Goal: Information Seeking & Learning: Learn about a topic

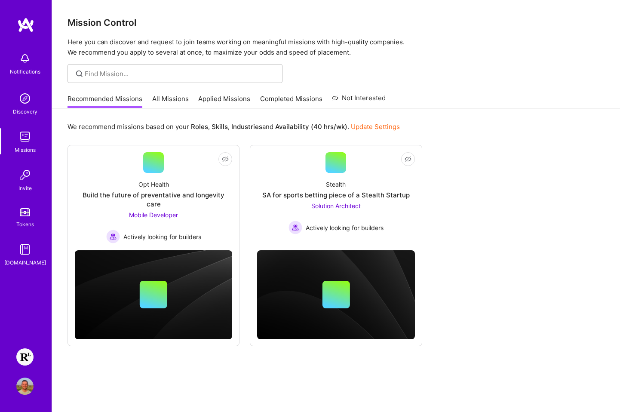
click at [178, 99] on link "All Missions" at bounding box center [170, 101] width 37 height 14
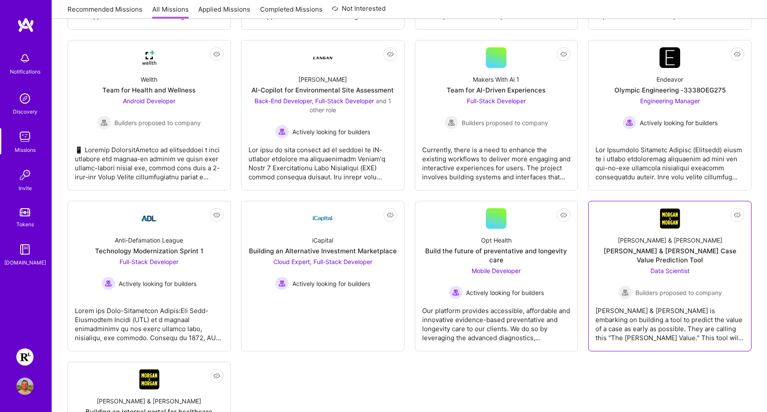
scroll to position [2136, 0]
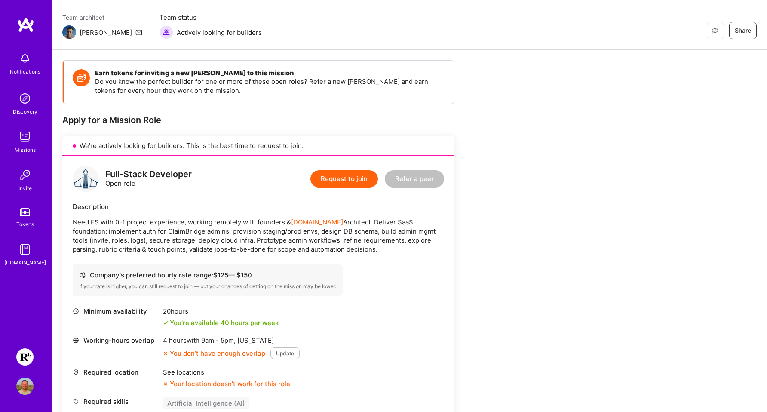
scroll to position [113, 0]
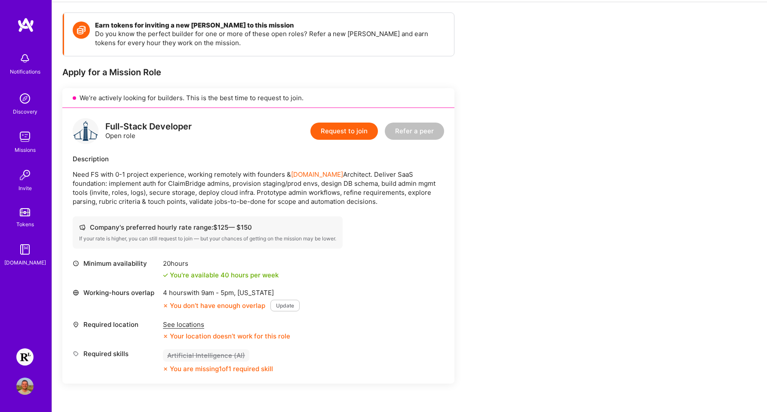
click at [193, 321] on div "See locations" at bounding box center [226, 324] width 127 height 9
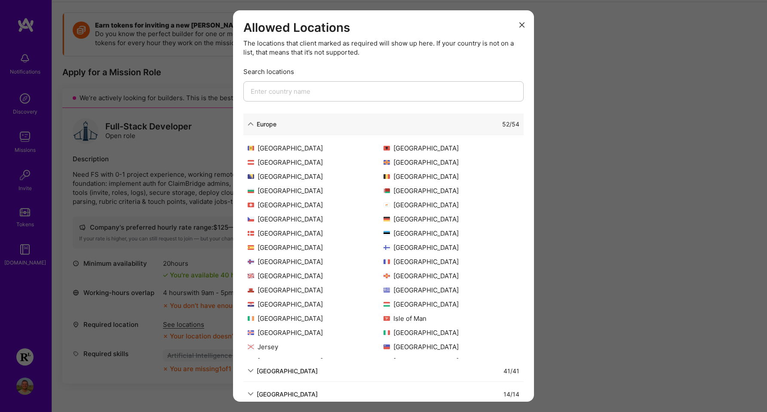
click at [600, 237] on div "Allowed Locations The locations that client marked as required will show up her…" at bounding box center [383, 206] width 767 height 412
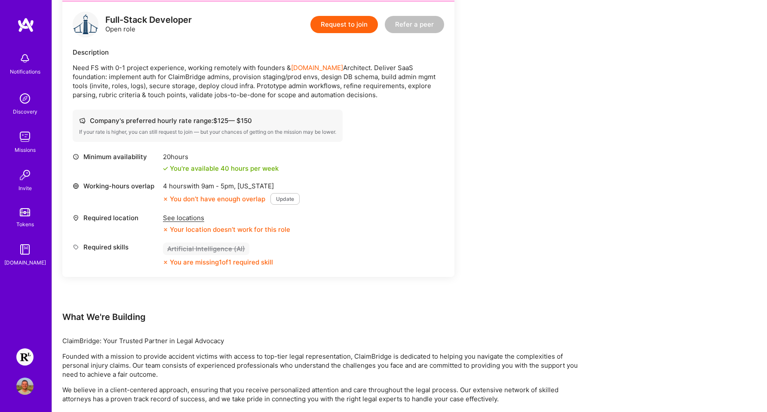
scroll to position [288, 0]
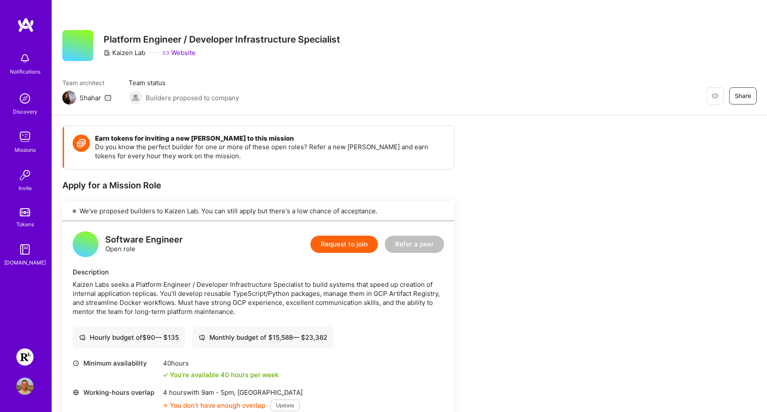
scroll to position [135, 0]
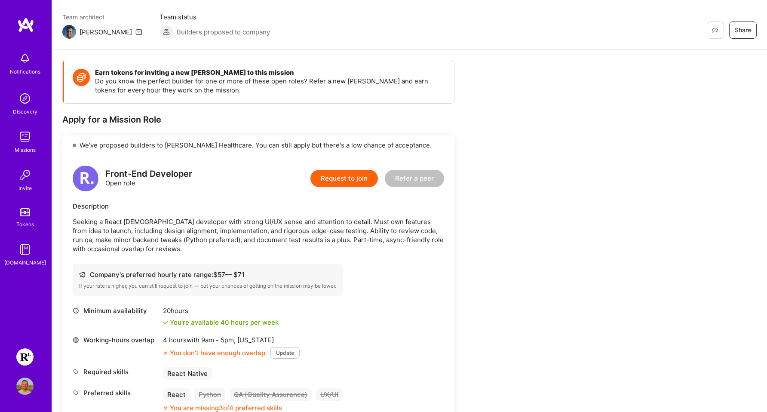
scroll to position [113, 0]
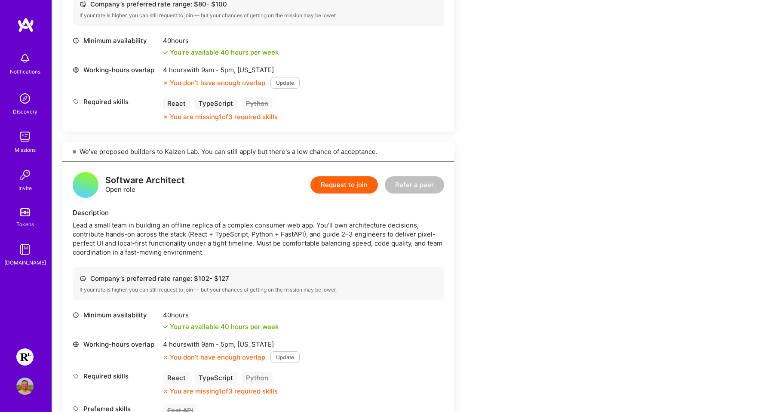
scroll to position [391, 0]
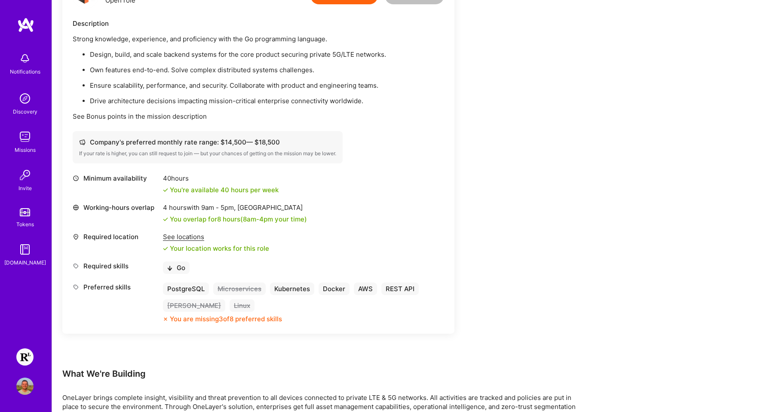
scroll to position [462, 0]
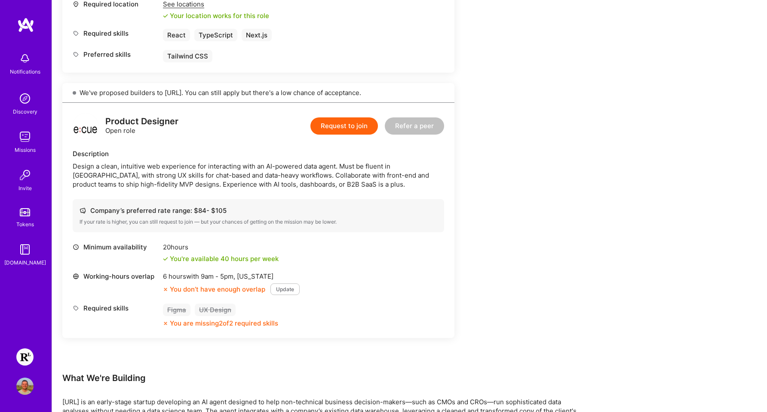
scroll to position [479, 0]
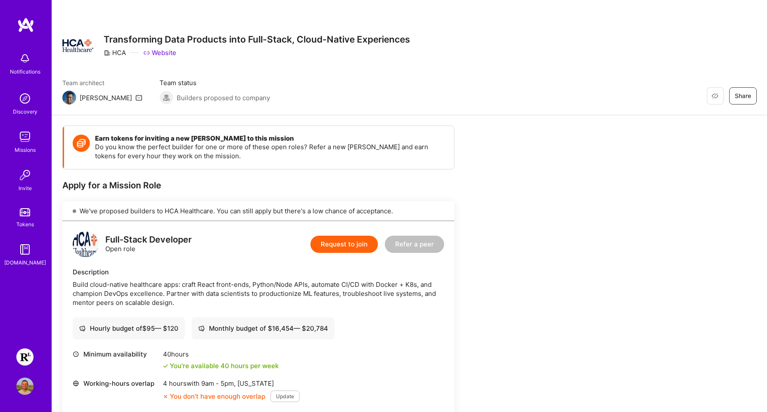
scroll to position [108, 0]
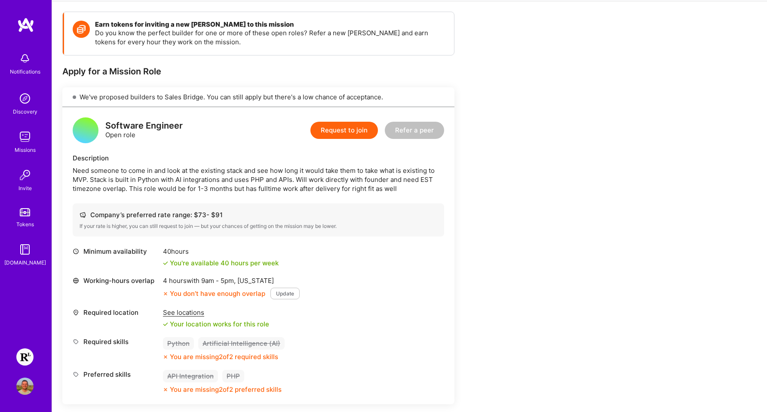
scroll to position [215, 0]
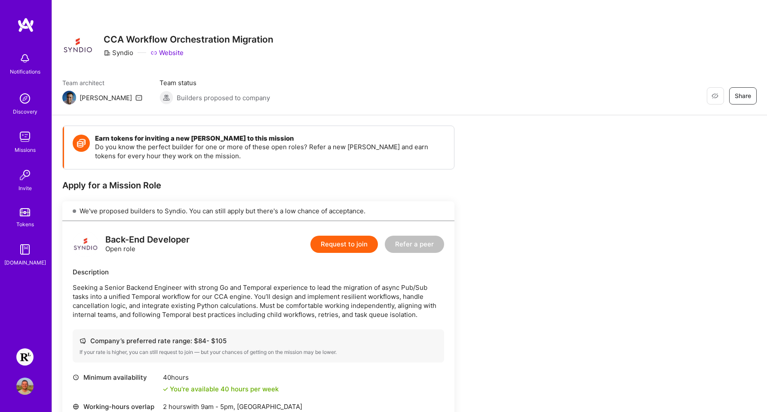
scroll to position [183, 0]
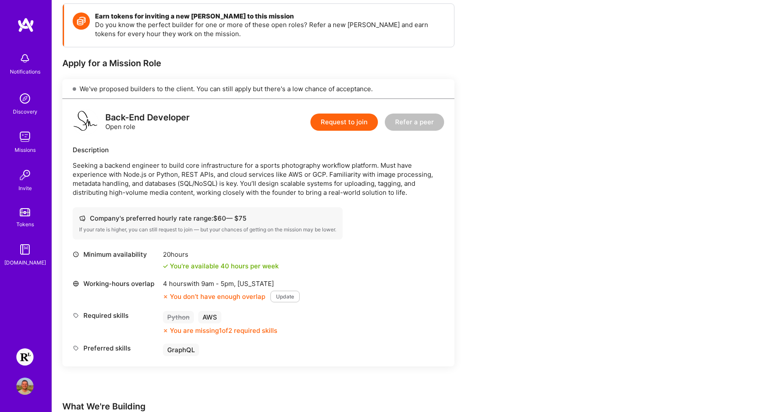
scroll to position [157, 0]
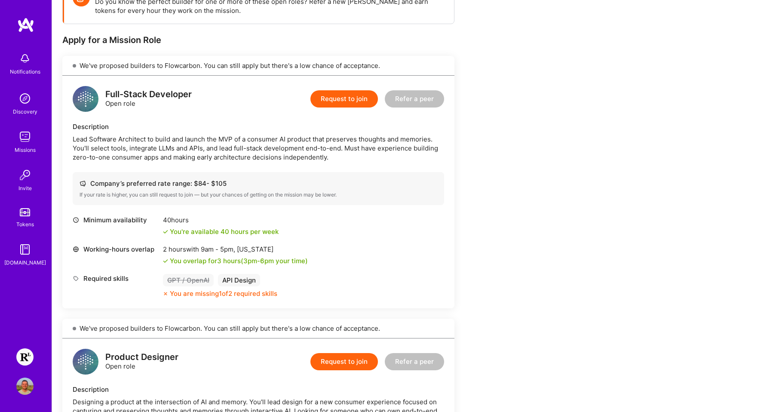
scroll to position [98, 0]
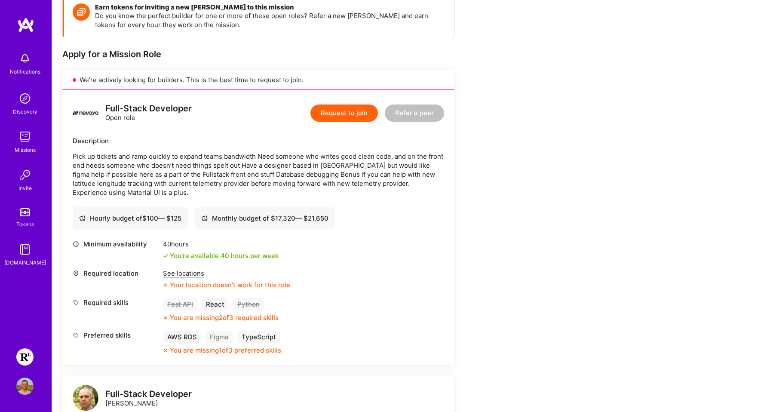
scroll to position [293, 0]
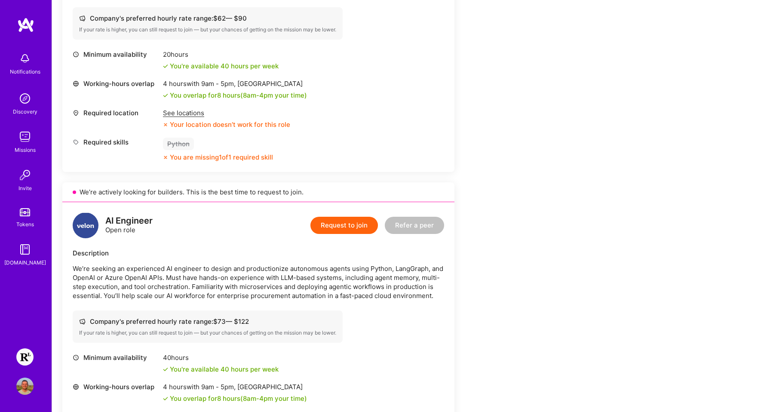
scroll to position [456, 0]
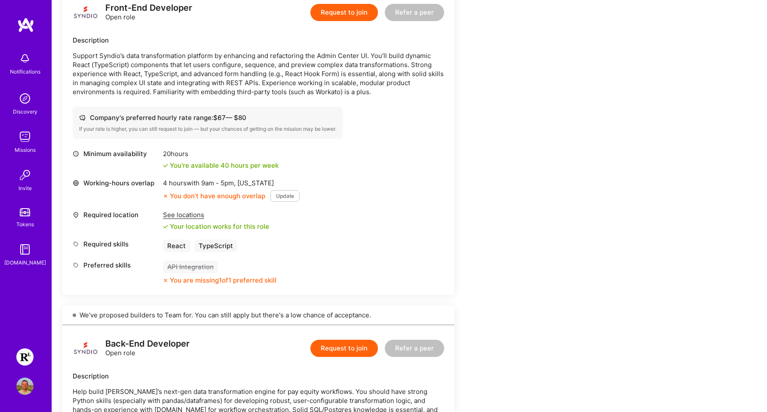
scroll to position [186, 0]
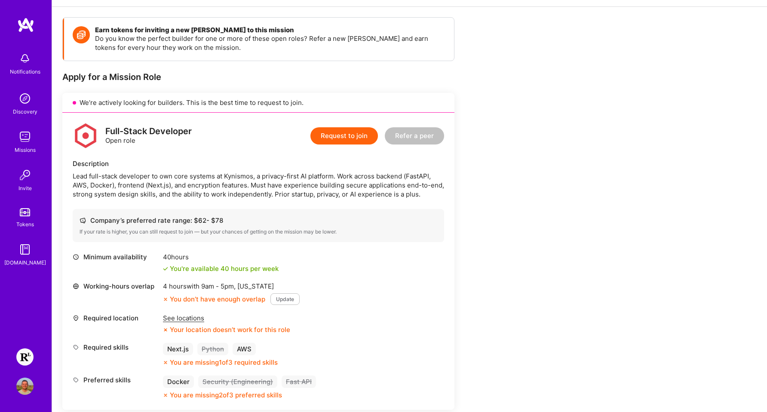
scroll to position [168, 0]
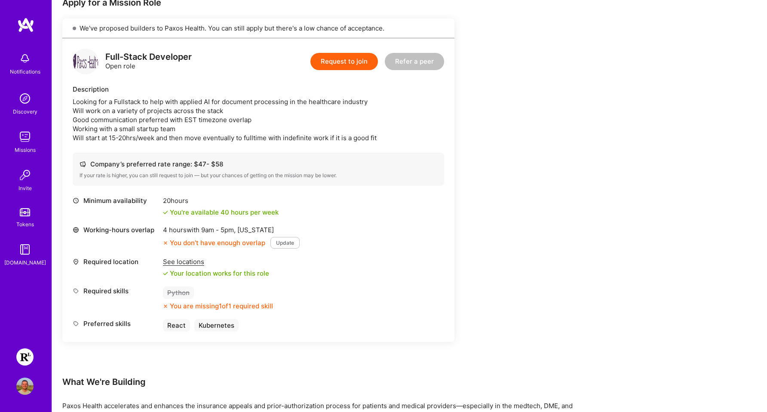
scroll to position [76, 0]
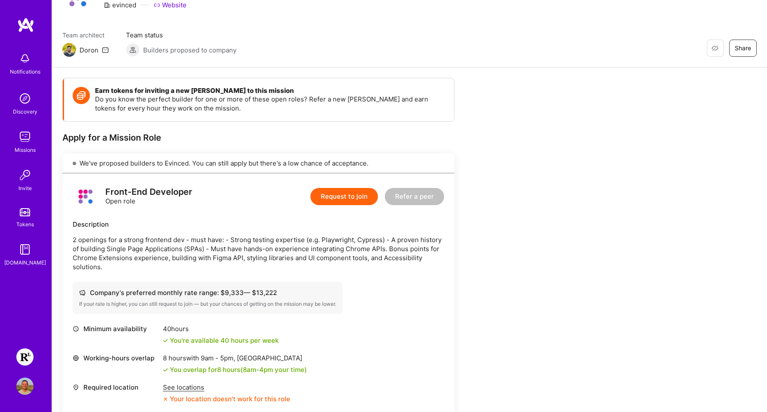
scroll to position [104, 0]
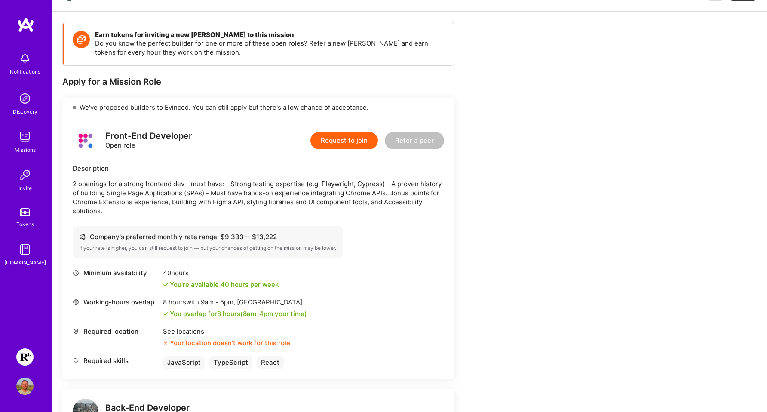
click at [197, 331] on div "See locations" at bounding box center [226, 331] width 127 height 9
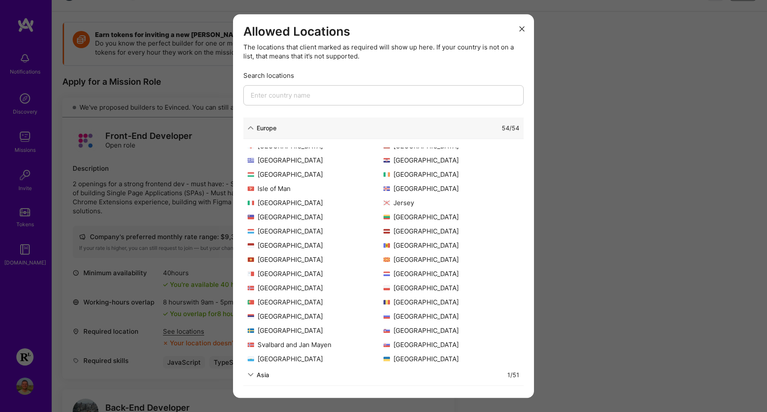
scroll to position [168, 0]
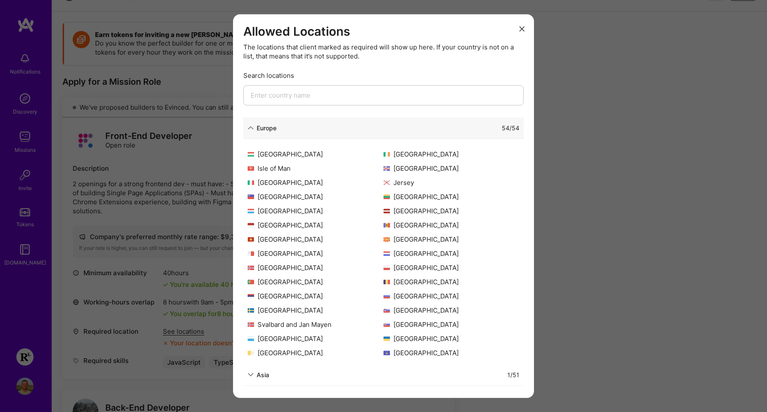
click at [575, 255] on div "Allowed Locations The locations that client marked as required will show up her…" at bounding box center [383, 206] width 767 height 412
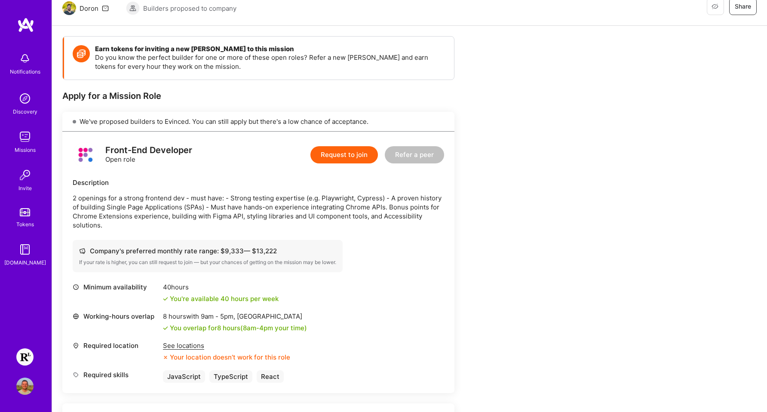
scroll to position [84, 0]
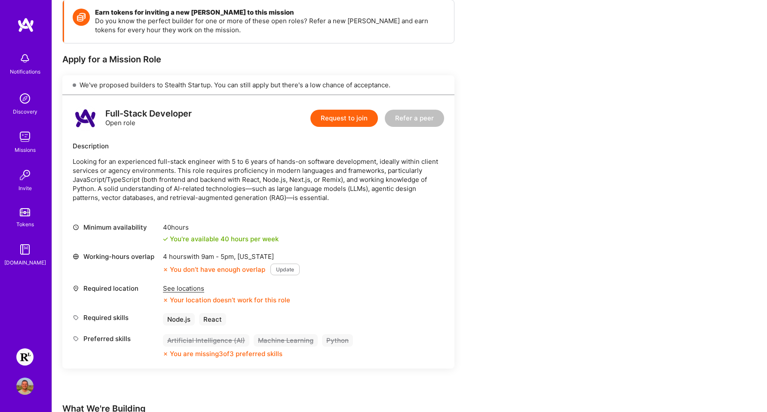
scroll to position [137, 0]
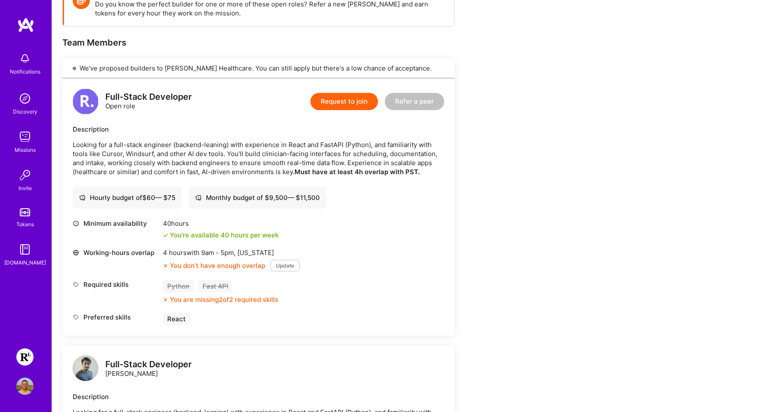
scroll to position [137, 0]
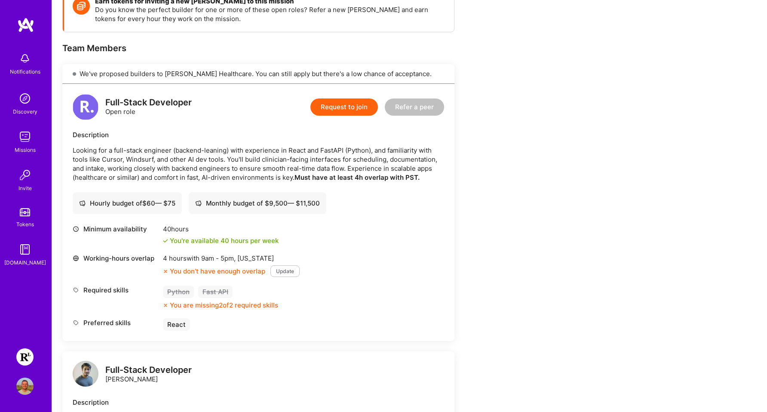
click at [509, 305] on div "Earn tokens for inviting a new A.Teamer to this mission Do you know the perfect…" at bounding box center [320, 407] width 516 height 839
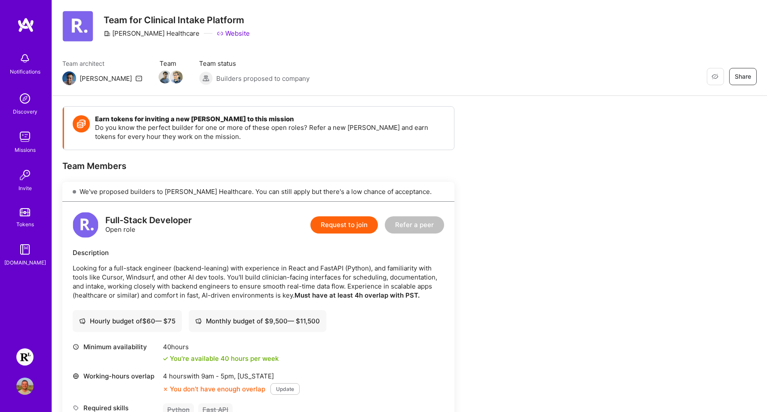
scroll to position [0, 0]
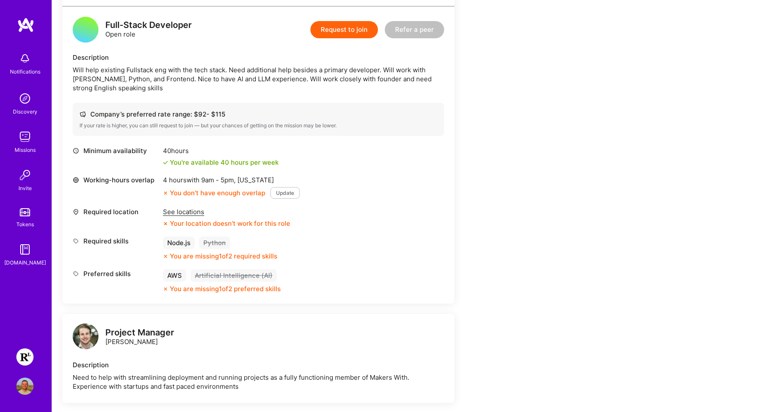
scroll to position [156, 0]
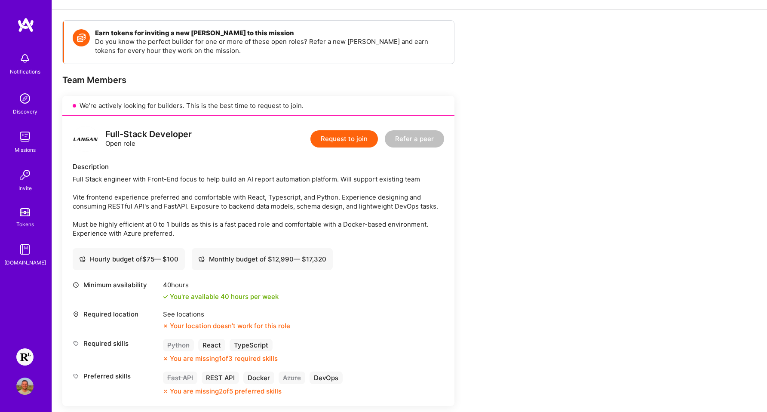
scroll to position [111, 0]
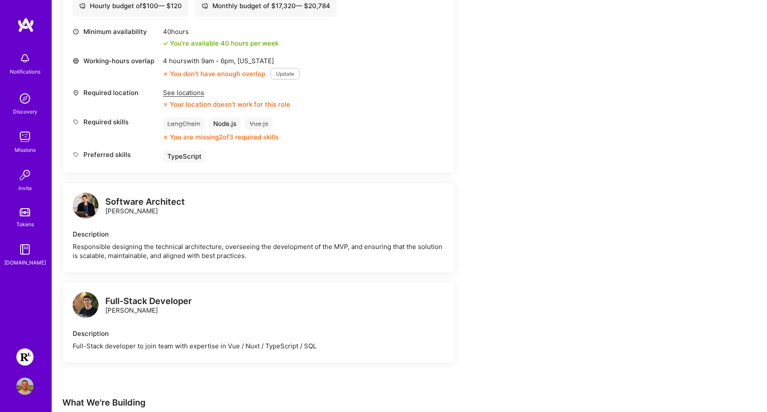
scroll to position [86, 0]
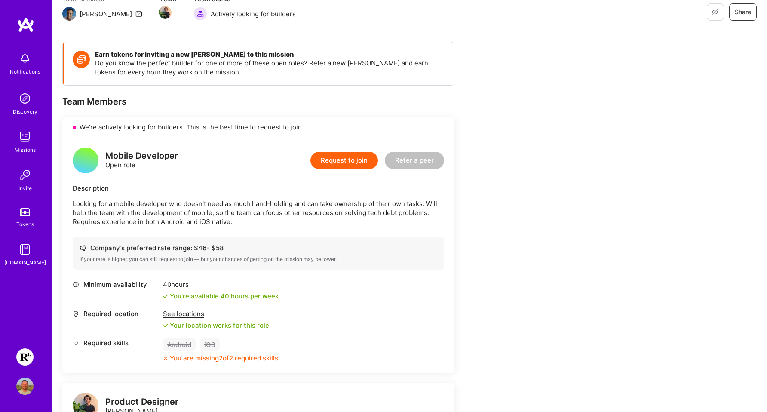
scroll to position [36, 0]
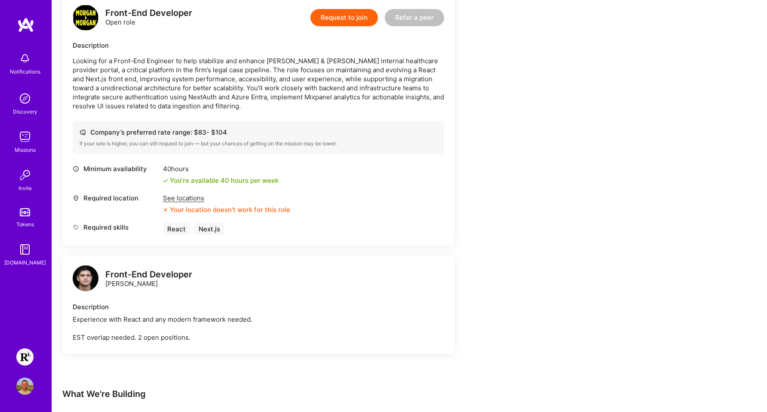
scroll to position [220, 0]
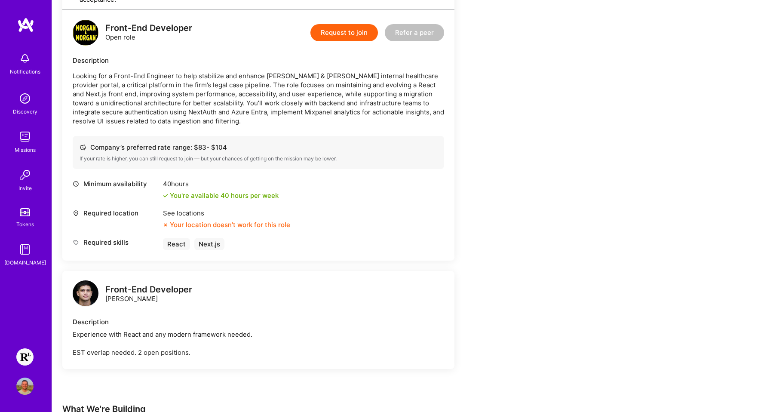
click at [196, 208] on div "See locations" at bounding box center [226, 212] width 127 height 9
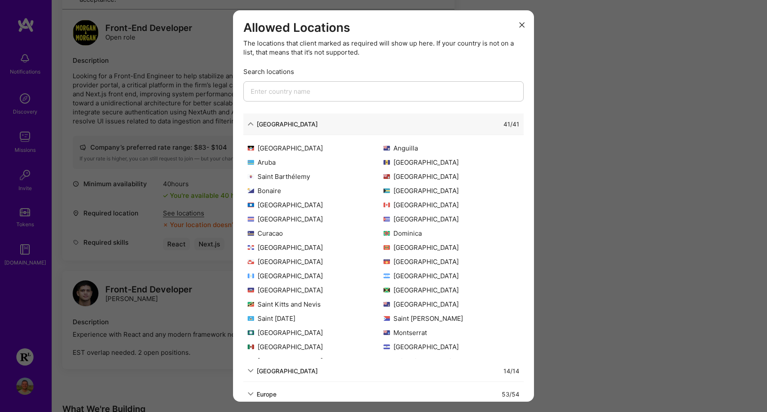
scroll to position [83, 0]
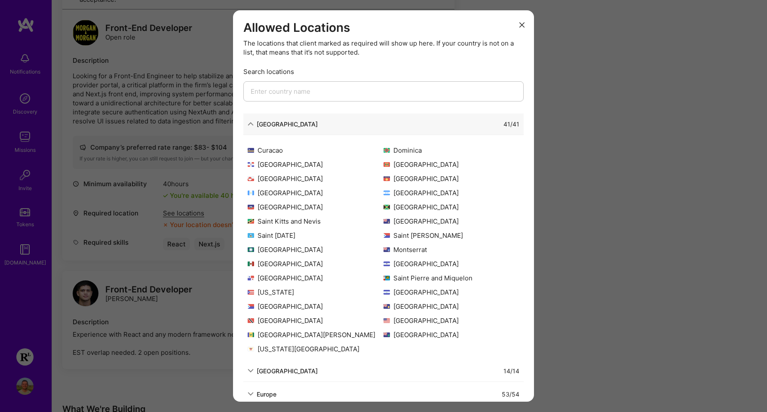
click at [588, 211] on div "Allowed Locations The locations that client marked as required will show up her…" at bounding box center [383, 206] width 767 height 412
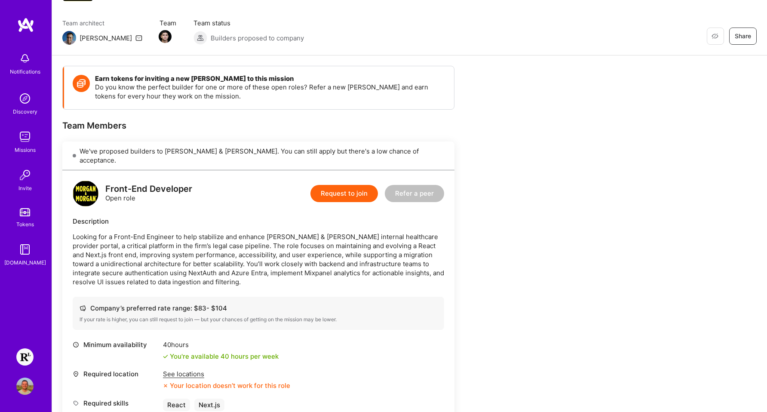
scroll to position [96, 0]
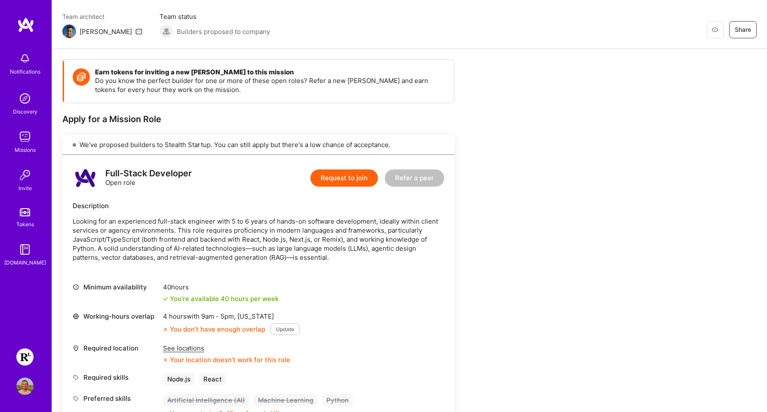
scroll to position [114, 0]
